Goal: Information Seeking & Learning: Learn about a topic

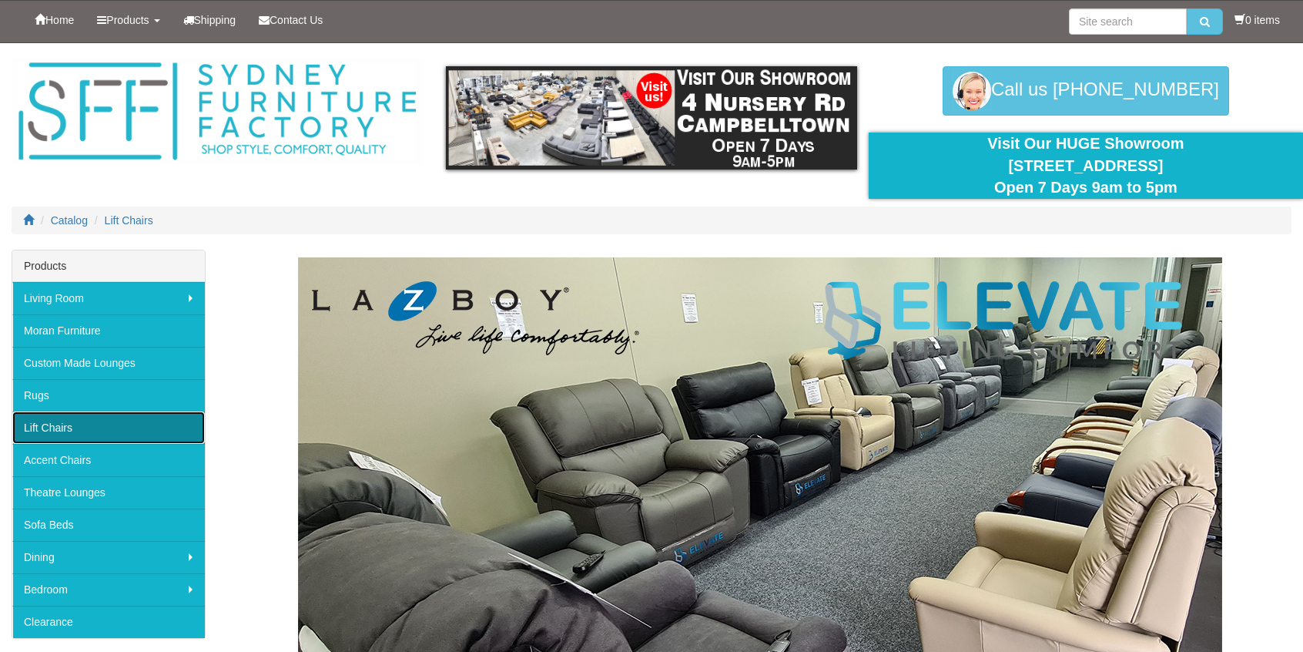
click at [65, 417] on link "Lift Chairs" at bounding box center [108, 427] width 193 height 32
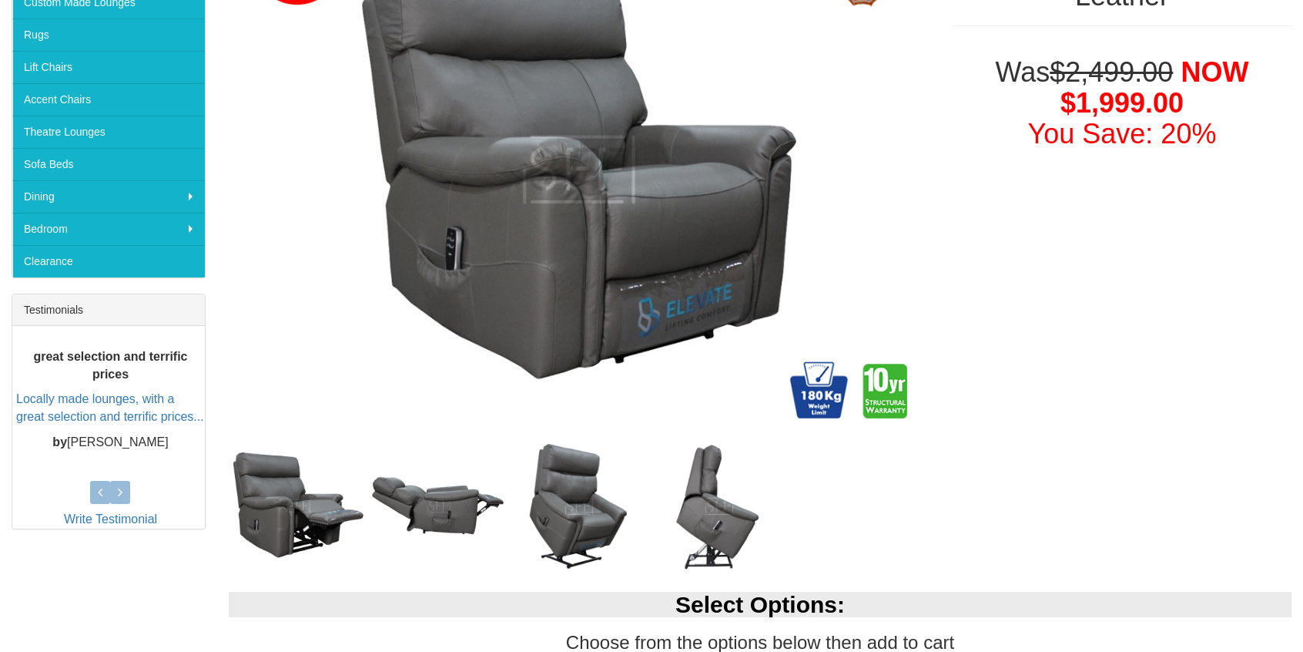
scroll to position [385, 0]
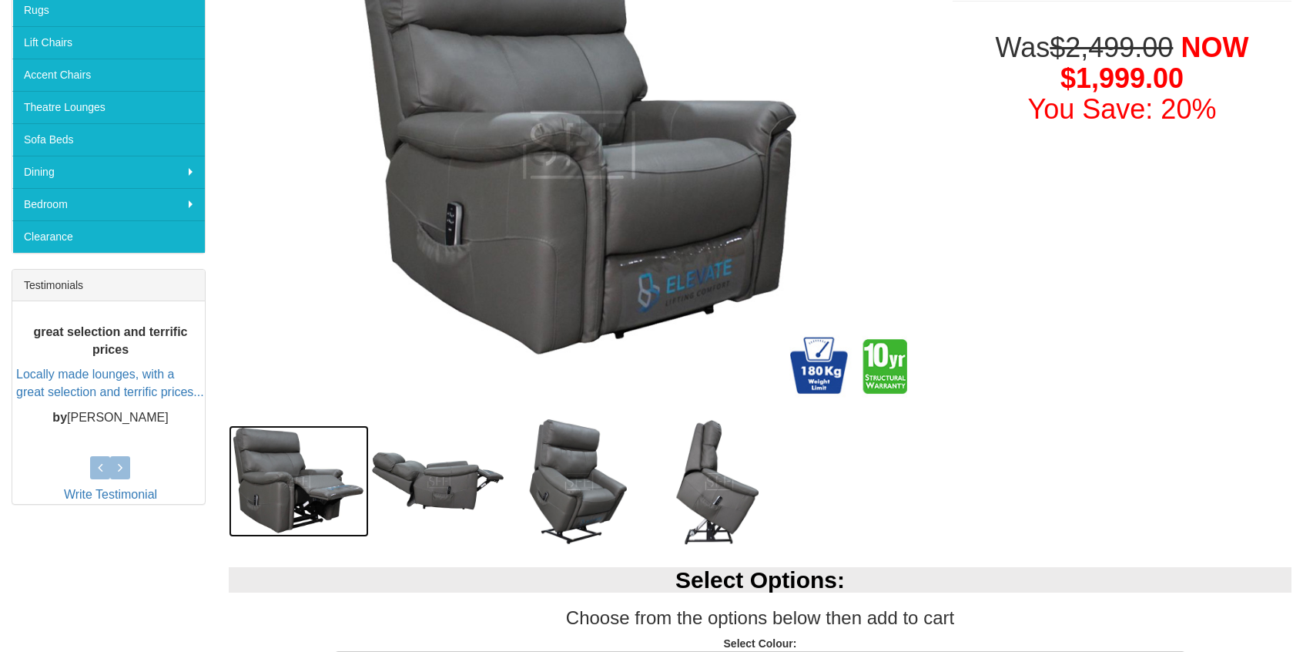
click at [283, 482] on img at bounding box center [299, 481] width 140 height 112
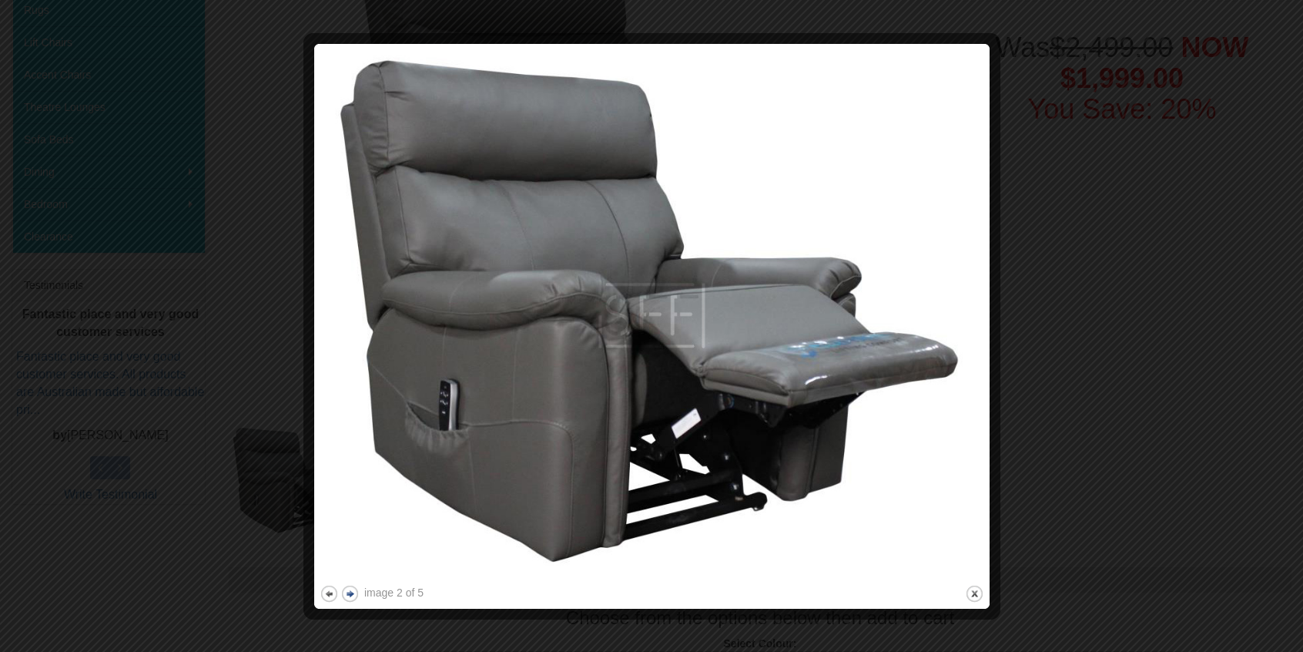
click at [353, 594] on button "next" at bounding box center [349, 593] width 19 height 19
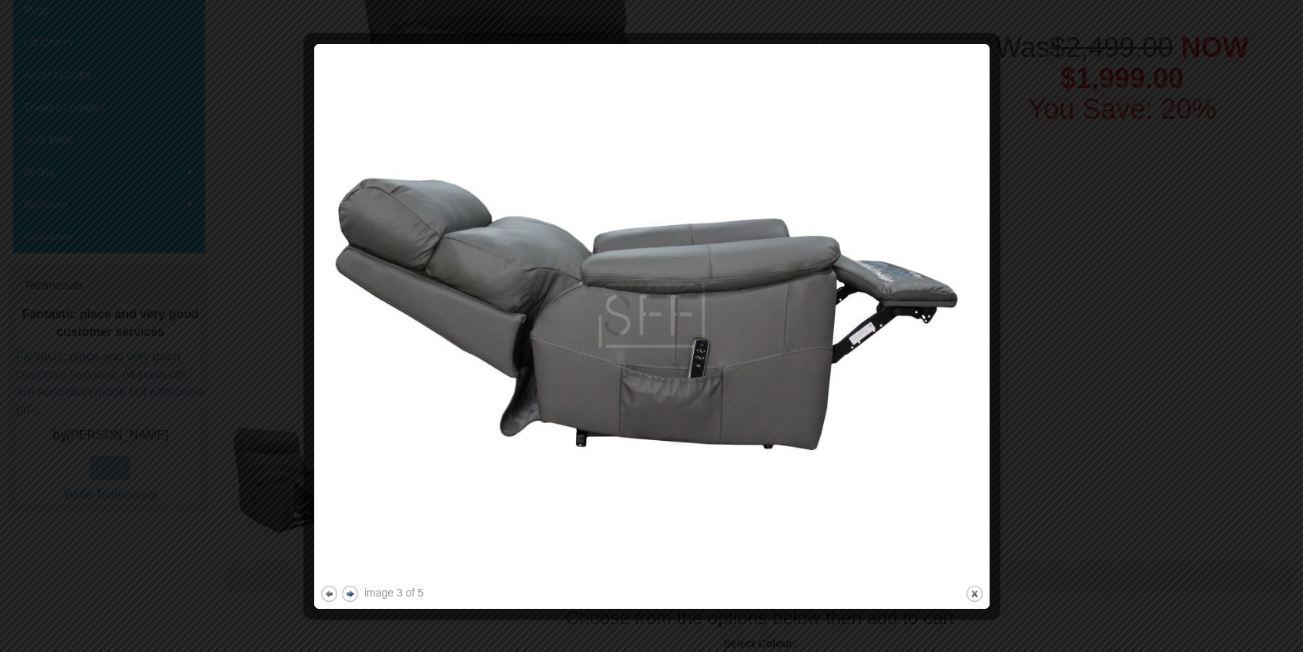
click at [354, 594] on button "next" at bounding box center [349, 593] width 19 height 19
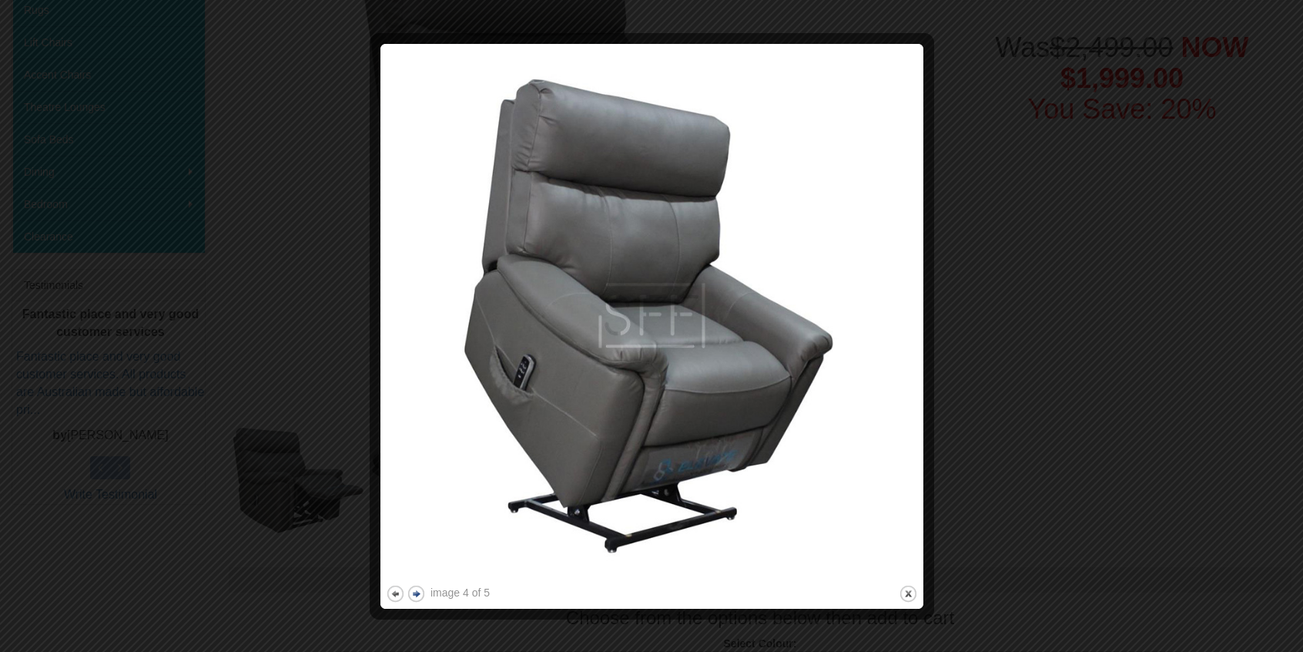
click at [411, 594] on button "next" at bounding box center [416, 593] width 19 height 19
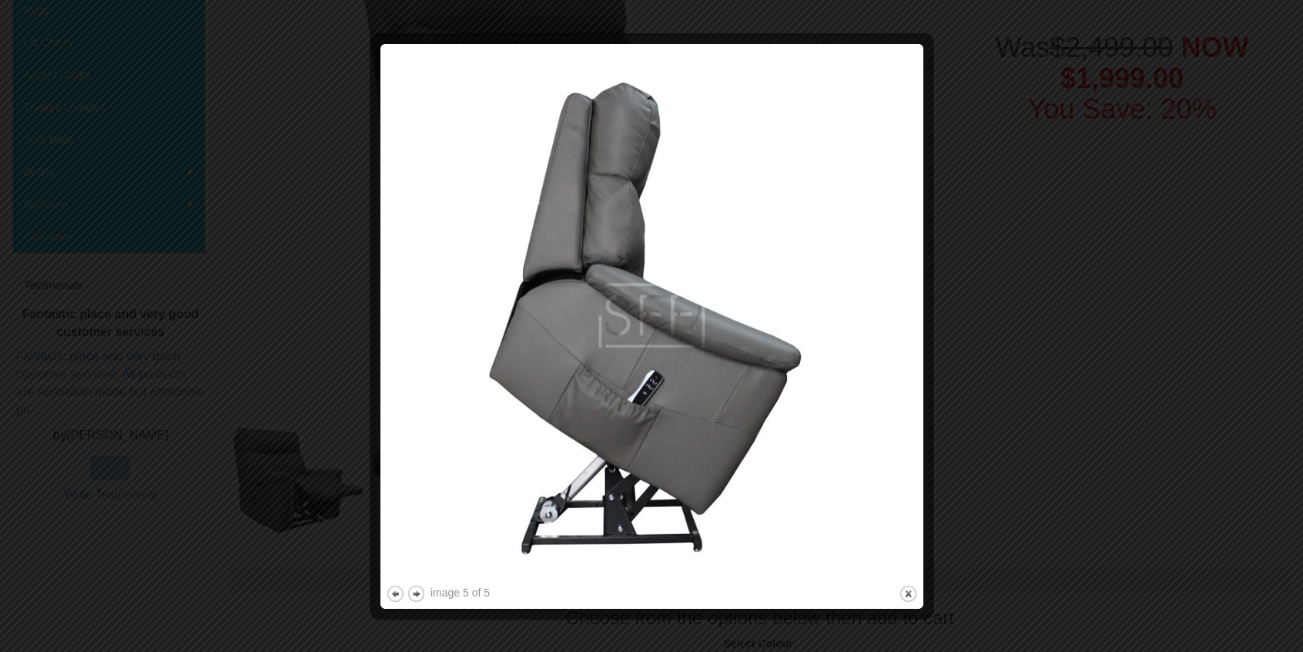
click at [1071, 300] on div at bounding box center [651, 326] width 1303 height 652
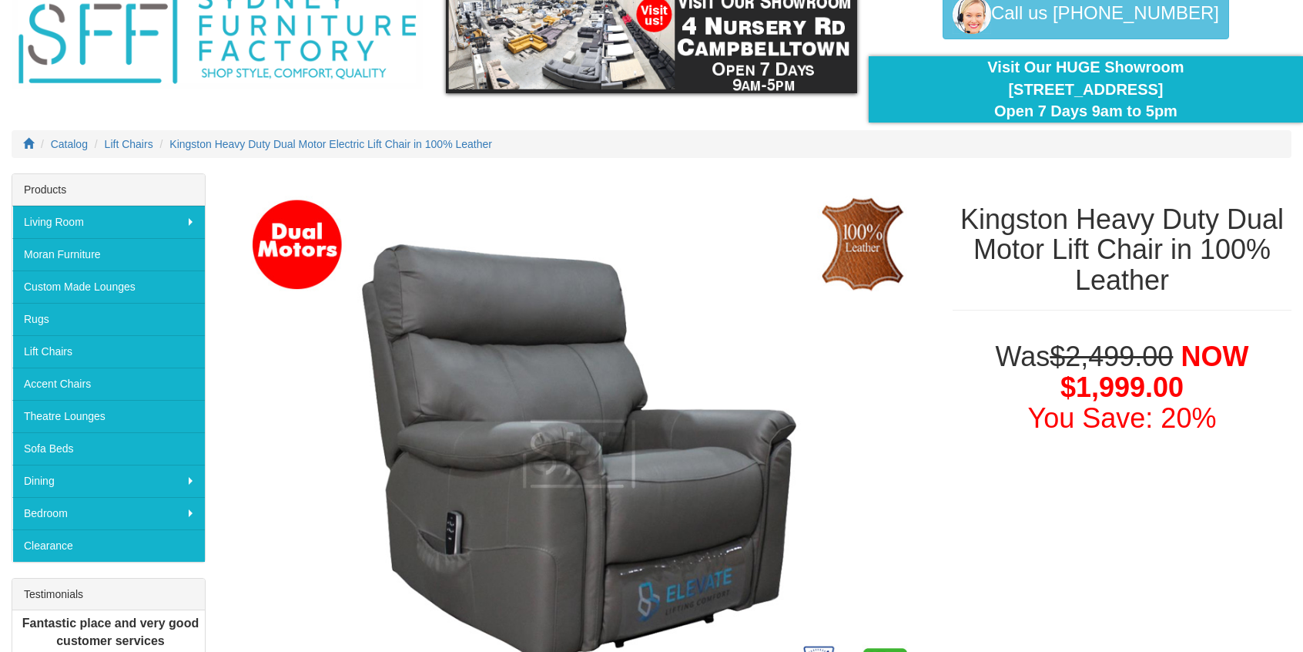
scroll to position [0, 0]
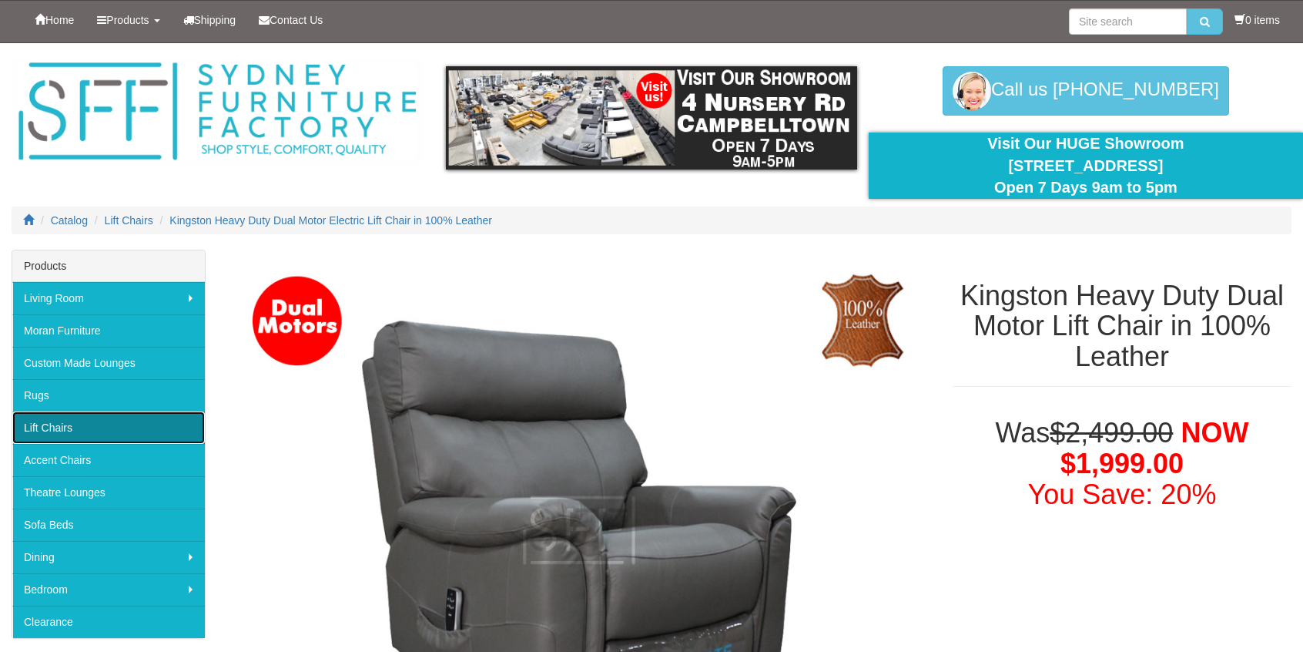
click at [119, 423] on link "Lift Chairs" at bounding box center [108, 427] width 193 height 32
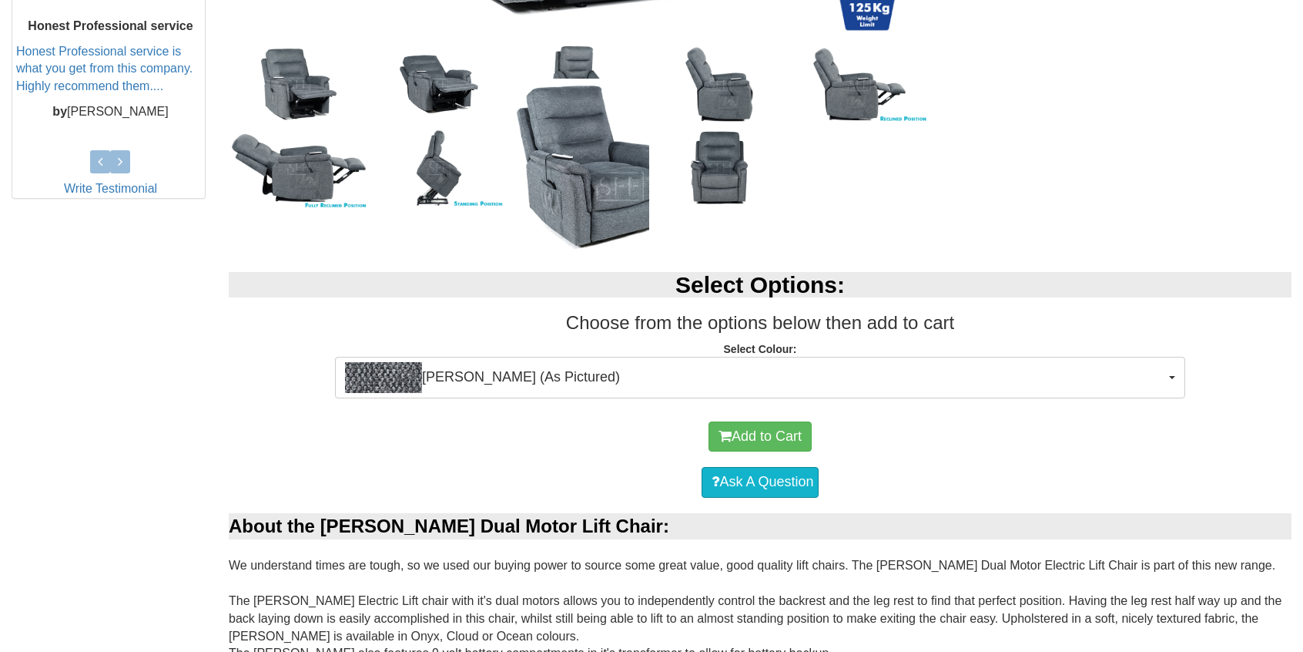
scroll to position [693, 0]
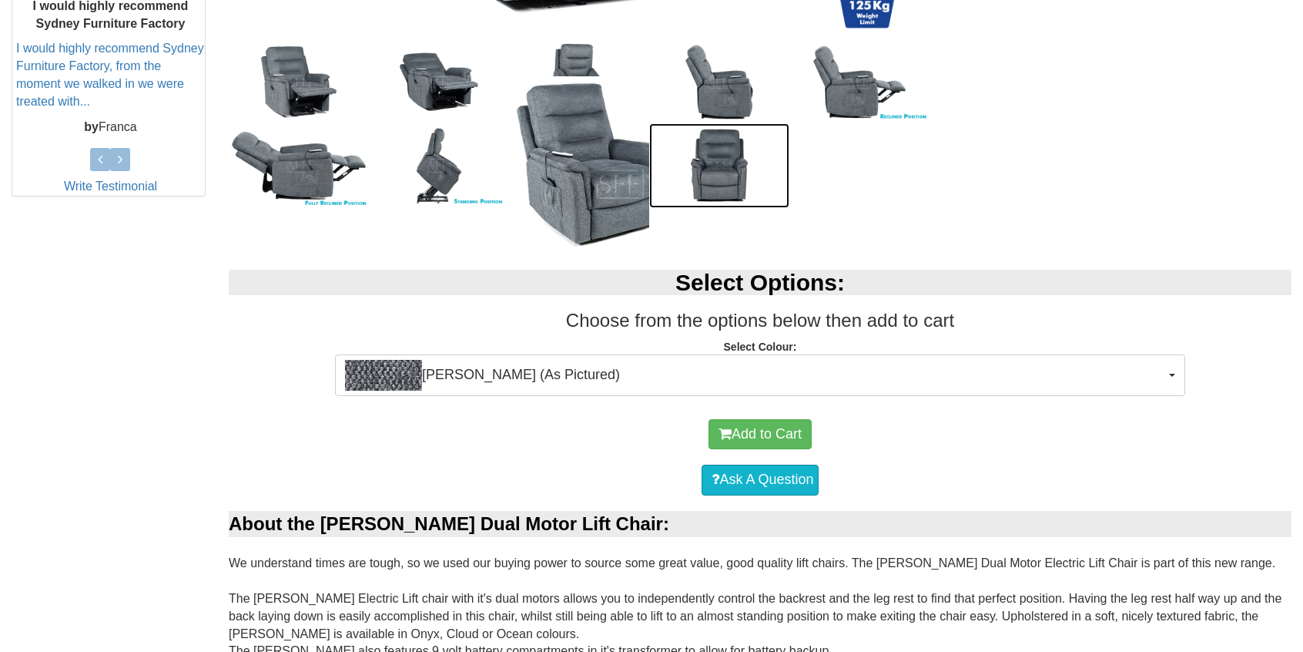
click at [737, 166] on img at bounding box center [719, 165] width 140 height 84
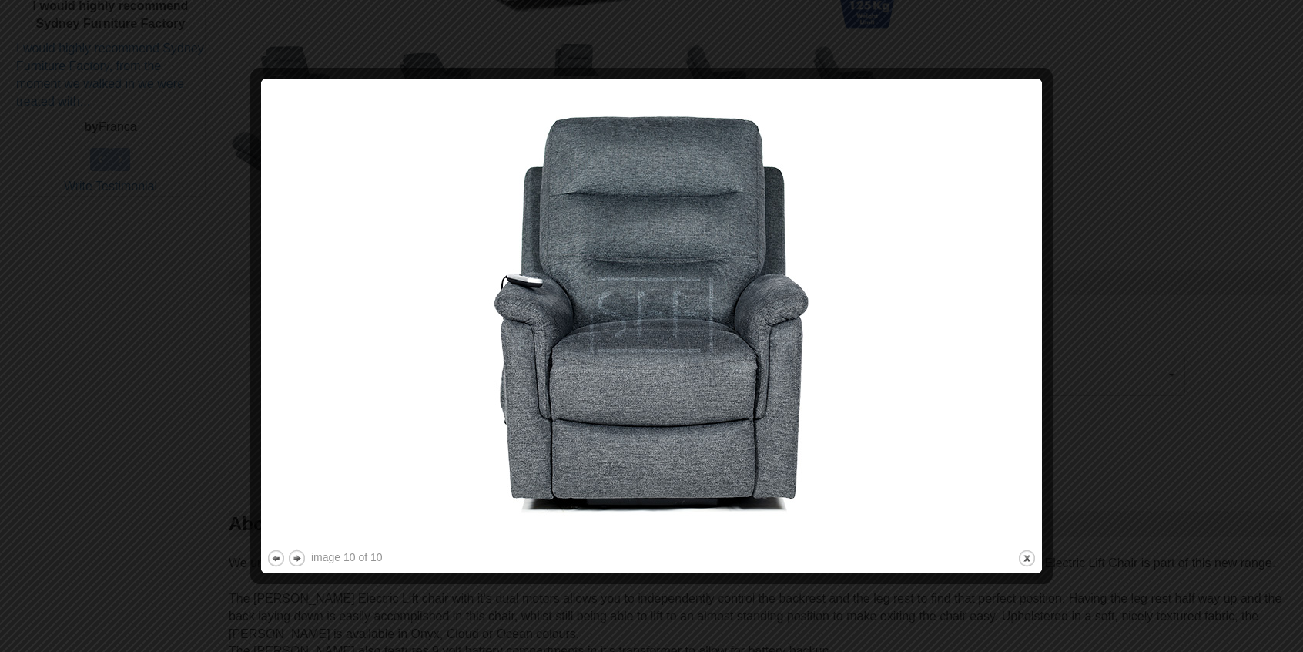
click at [1114, 249] on div at bounding box center [651, 326] width 1303 height 652
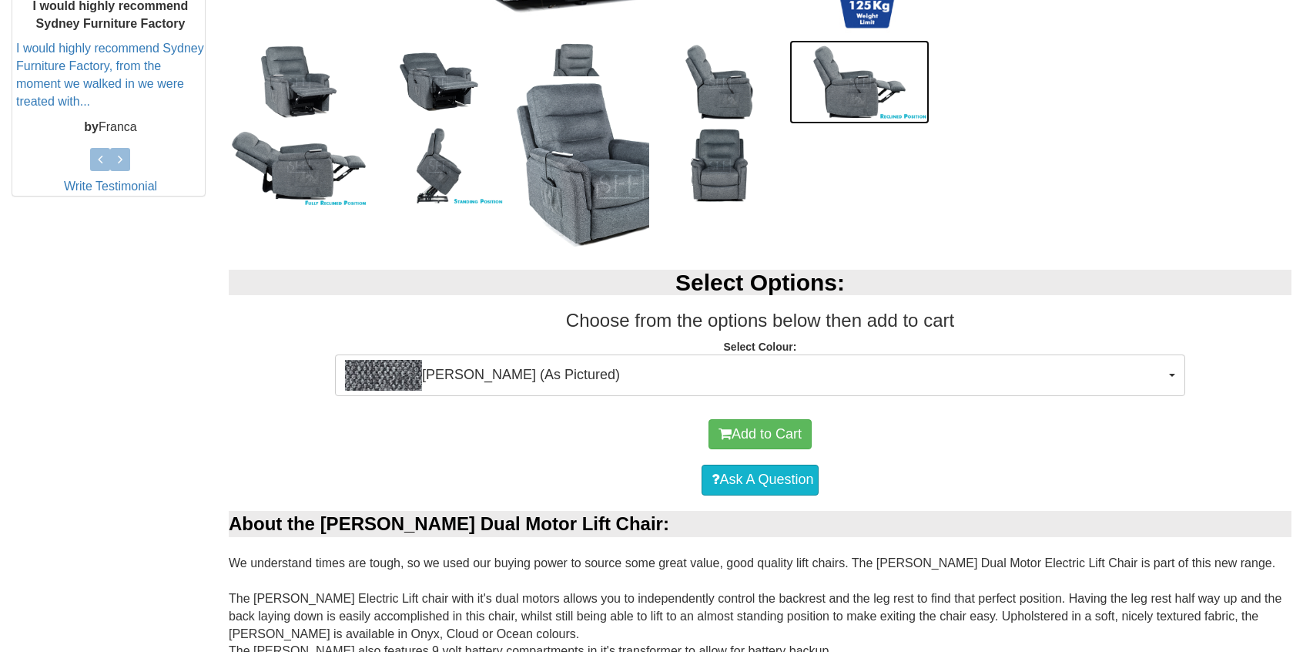
click at [869, 92] on img at bounding box center [859, 82] width 140 height 84
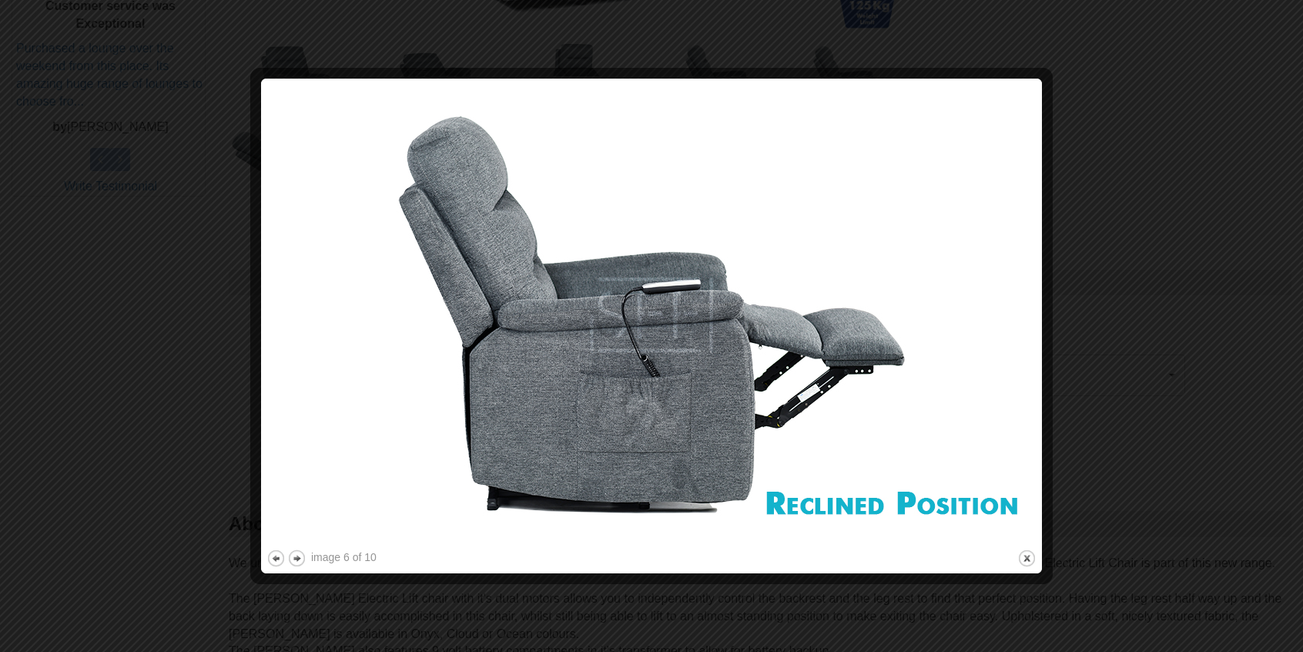
click at [1172, 329] on div at bounding box center [651, 326] width 1303 height 652
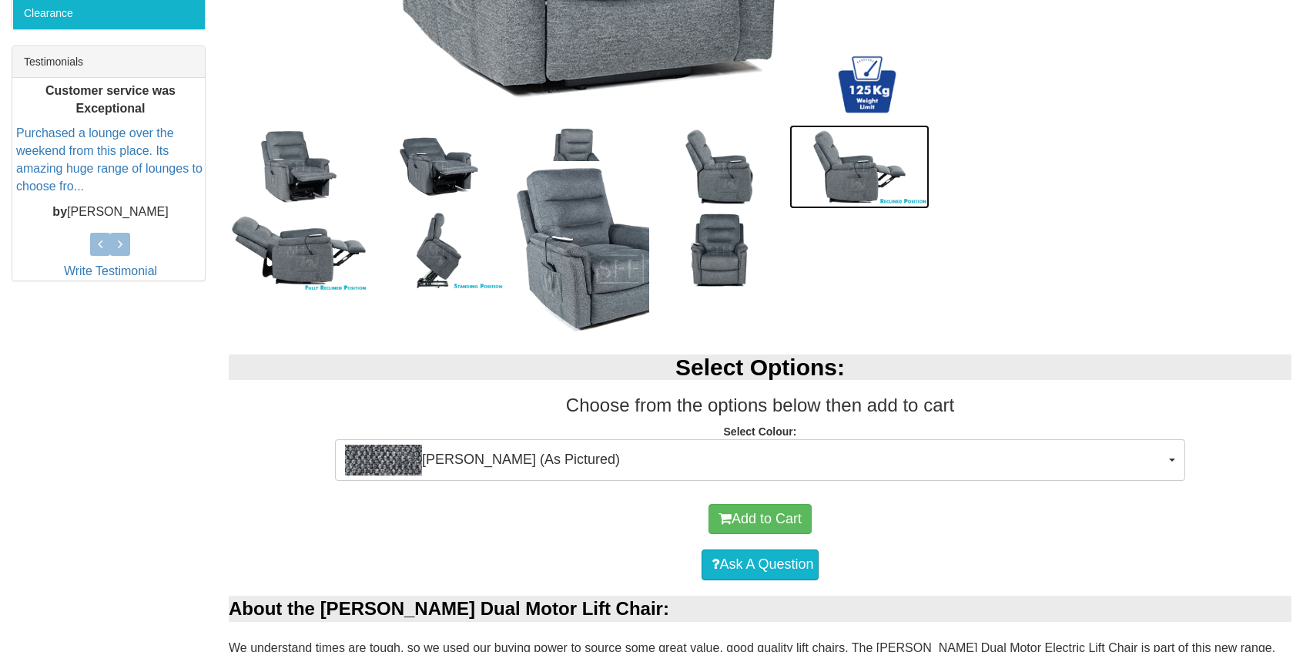
scroll to position [0, 0]
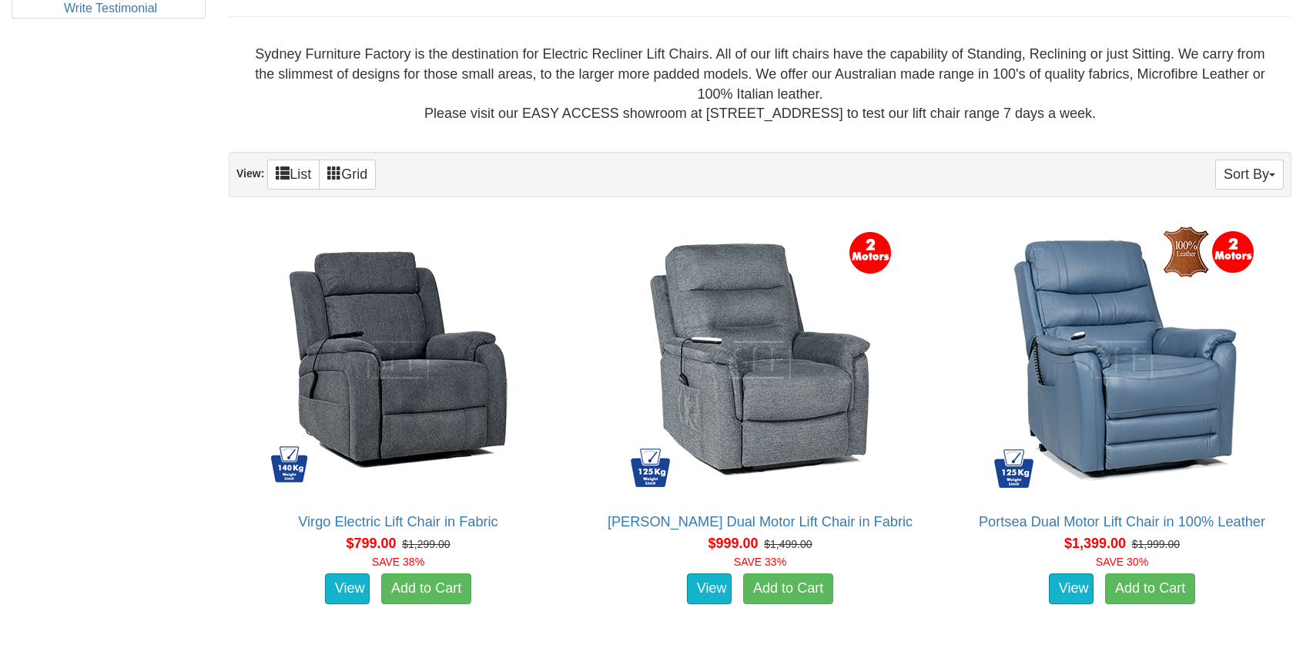
scroll to position [924, 0]
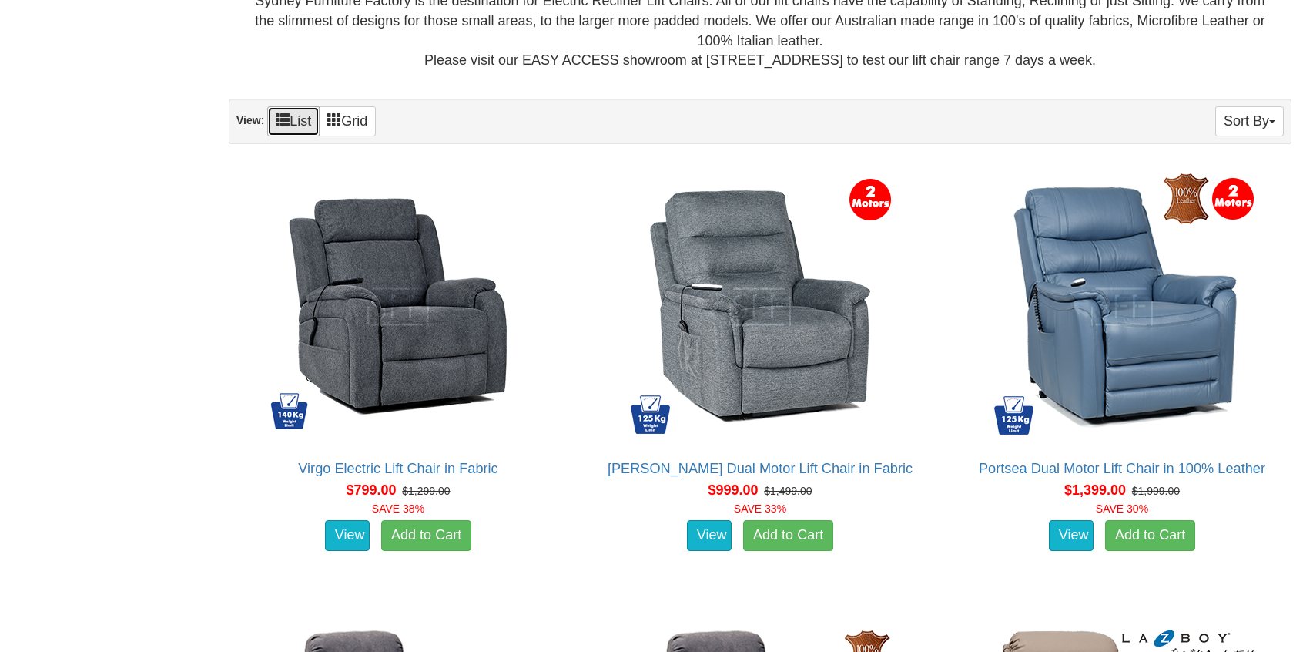
click at [294, 112] on link "List" at bounding box center [293, 121] width 52 height 30
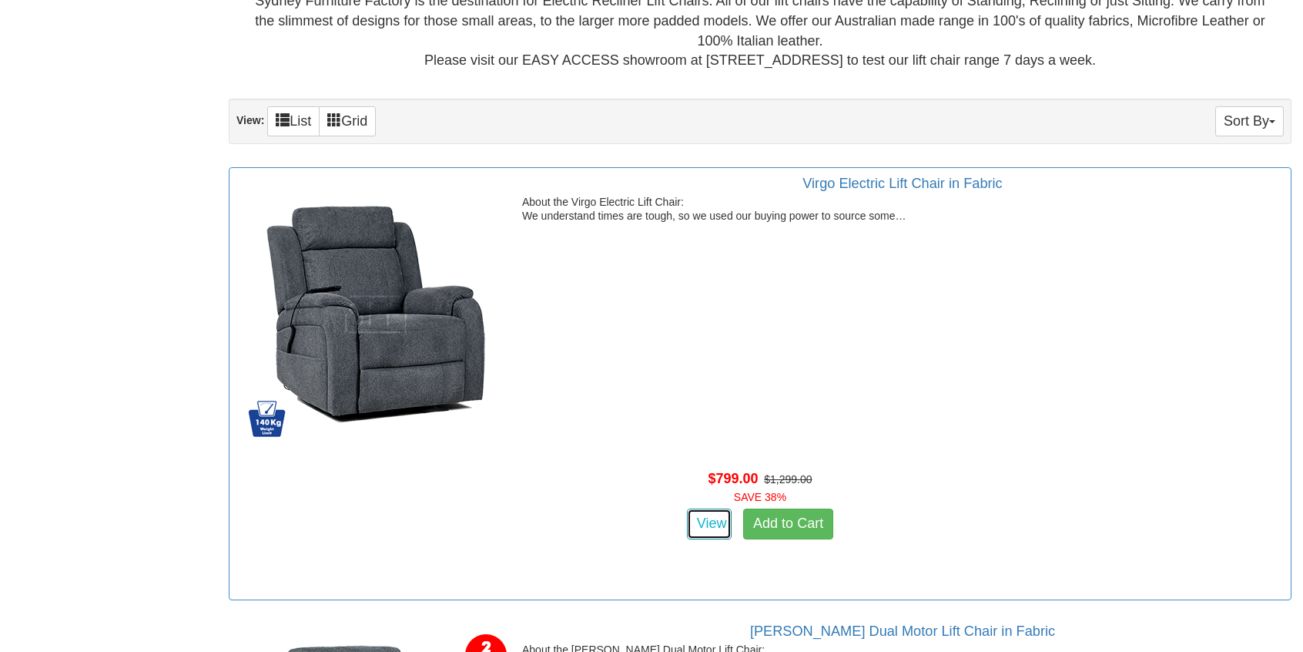
click at [712, 526] on link "View" at bounding box center [709, 523] width 45 height 31
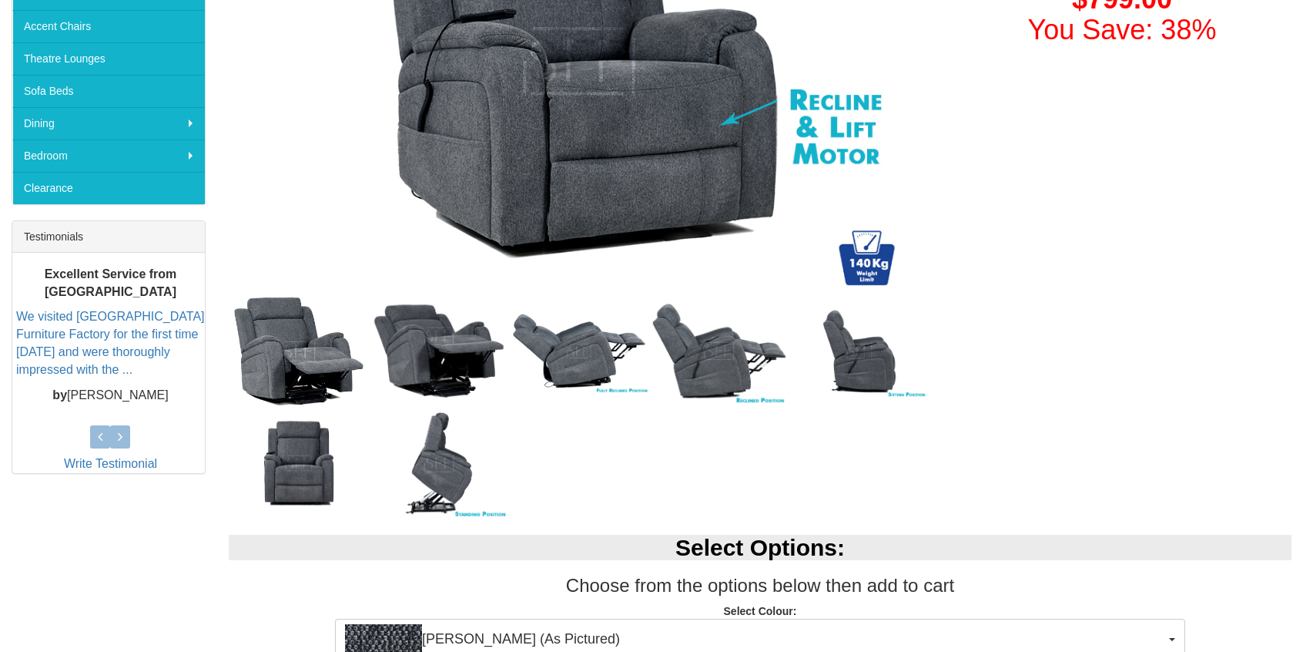
scroll to position [462, 0]
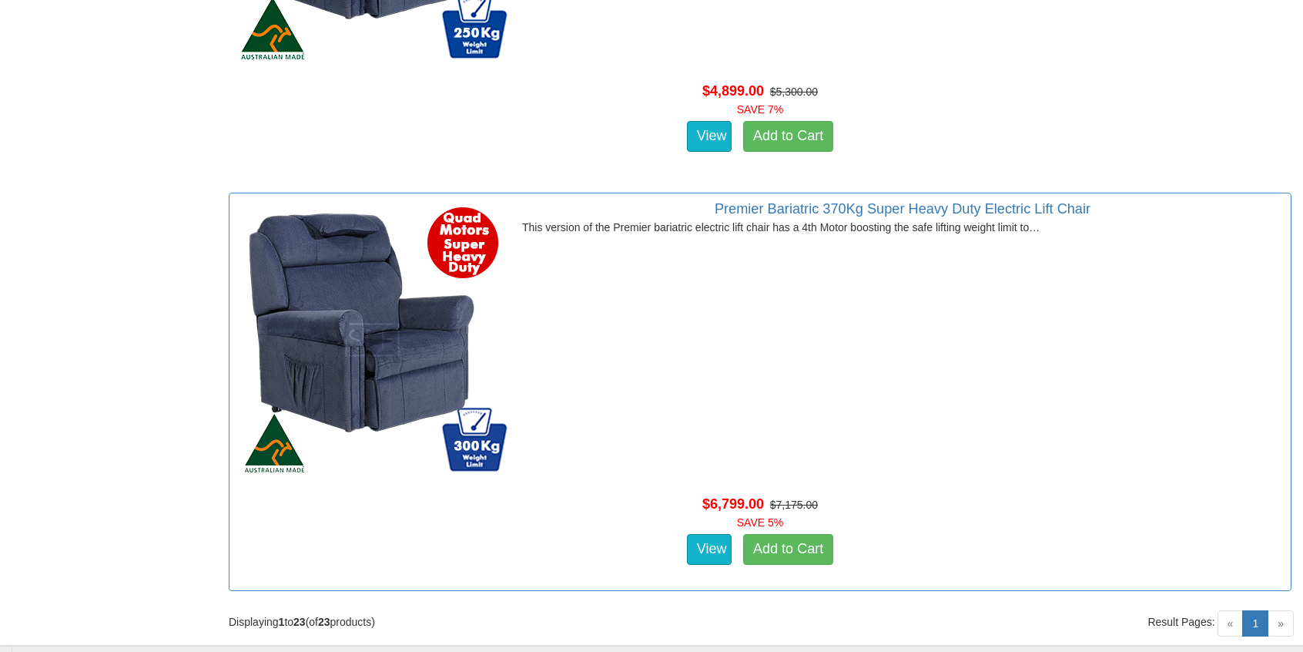
scroll to position [9855, 0]
